Goal: Transaction & Acquisition: Purchase product/service

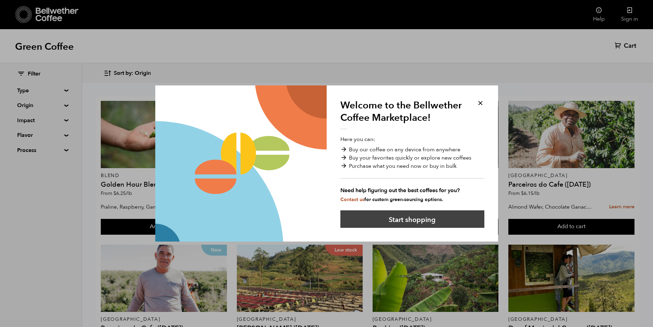
click at [386, 217] on button "Start shopping" at bounding box center [412, 218] width 144 height 17
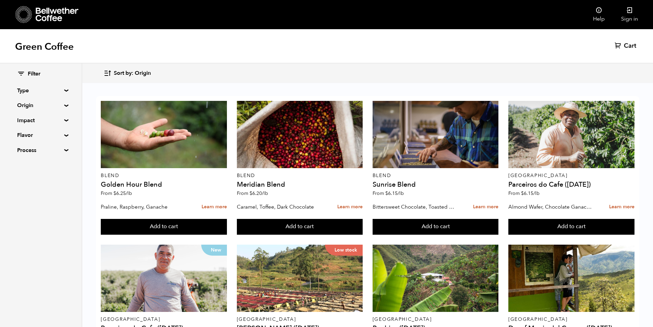
scroll to position [297, 0]
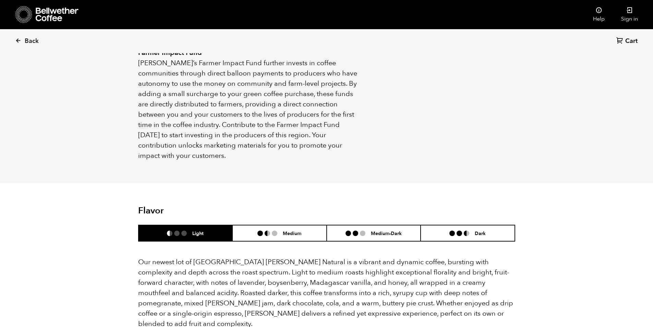
scroll to position [411, 0]
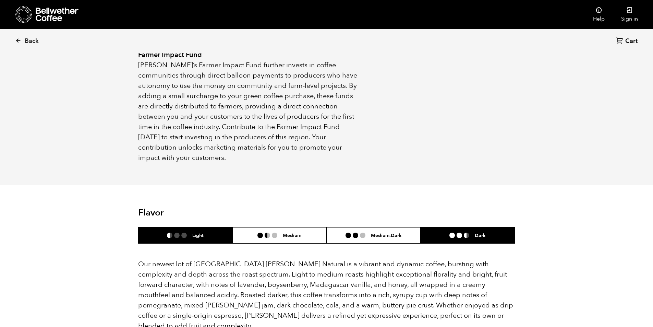
click at [444, 227] on li "Dark" at bounding box center [467, 235] width 94 height 16
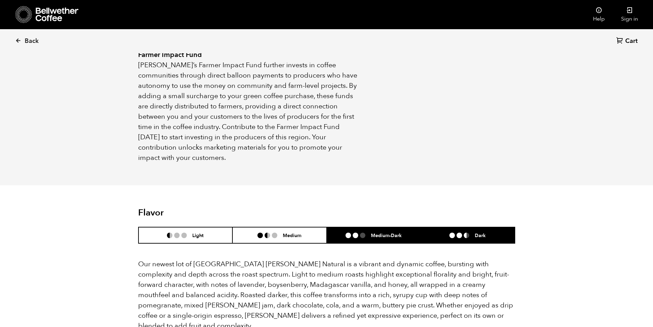
click at [396, 228] on li "Medium-Dark" at bounding box center [374, 235] width 94 height 16
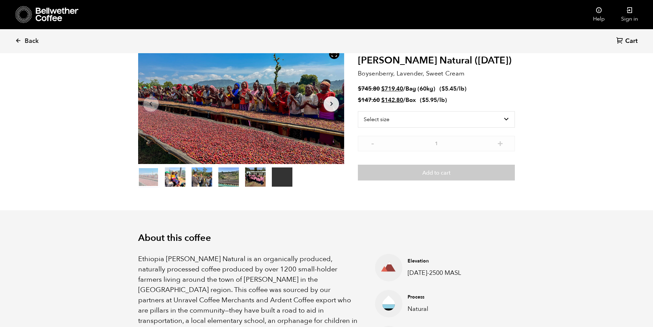
scroll to position [0, 0]
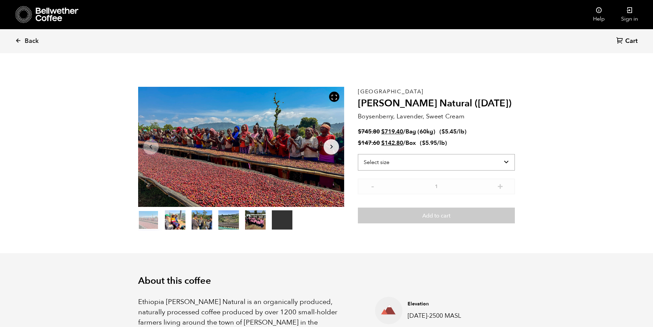
click at [499, 160] on select "Select size Bag (60kg) (132 lbs) Box (24 lbs)" at bounding box center [436, 162] width 157 height 16
select select "box"
click at [358, 154] on select "Select size Bag (60kg) (132 lbs) Box (24 lbs)" at bounding box center [436, 162] width 157 height 16
